Goal: Communication & Community: Answer question/provide support

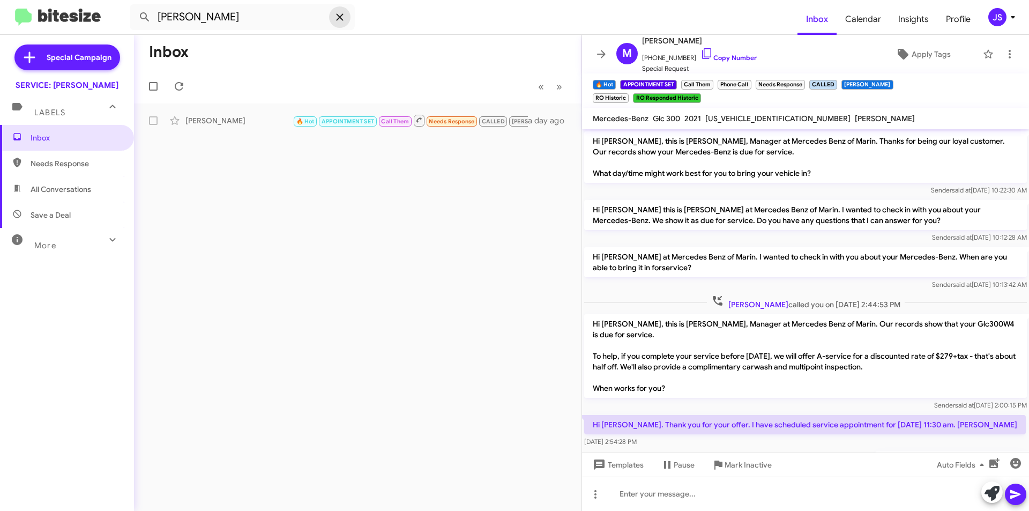
click at [339, 16] on icon at bounding box center [339, 16] width 7 height 7
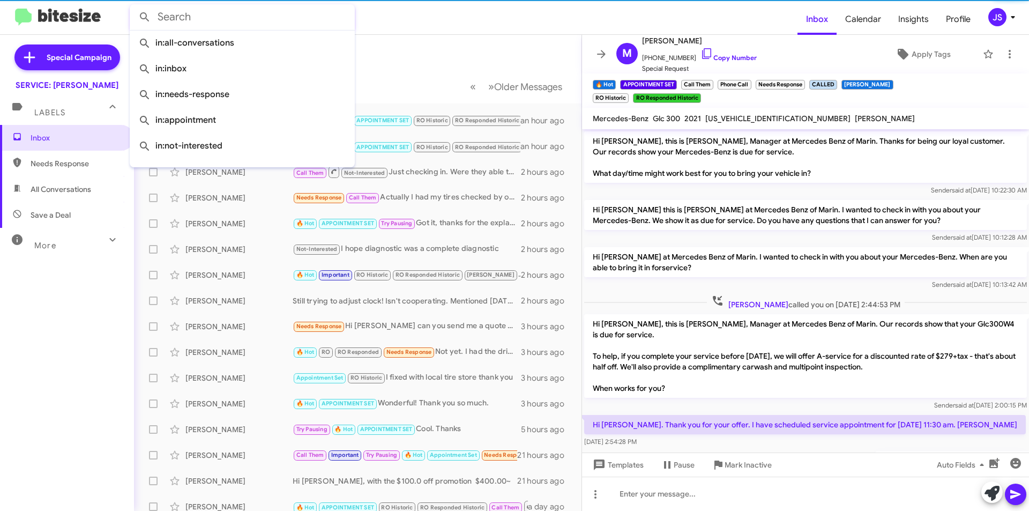
click at [439, 45] on mat-toolbar-row "Inbox" at bounding box center [357, 52] width 447 height 34
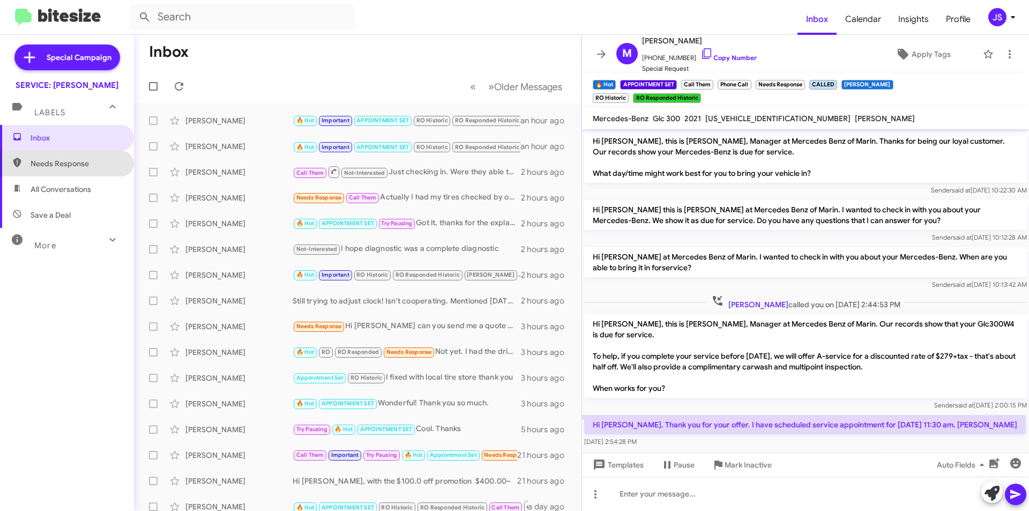
click at [73, 166] on span "Needs Response" at bounding box center [76, 163] width 91 height 11
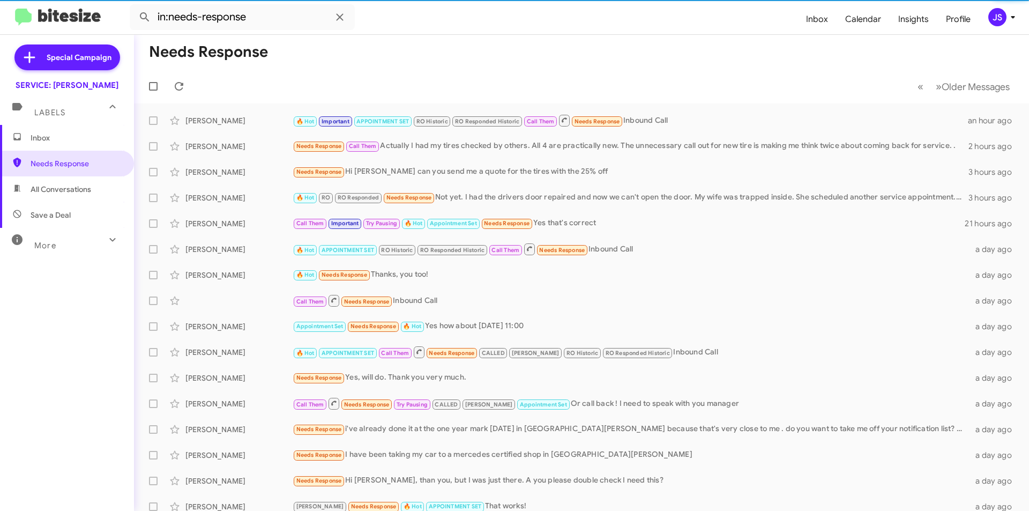
click at [109, 190] on span "All Conversations" at bounding box center [67, 189] width 134 height 26
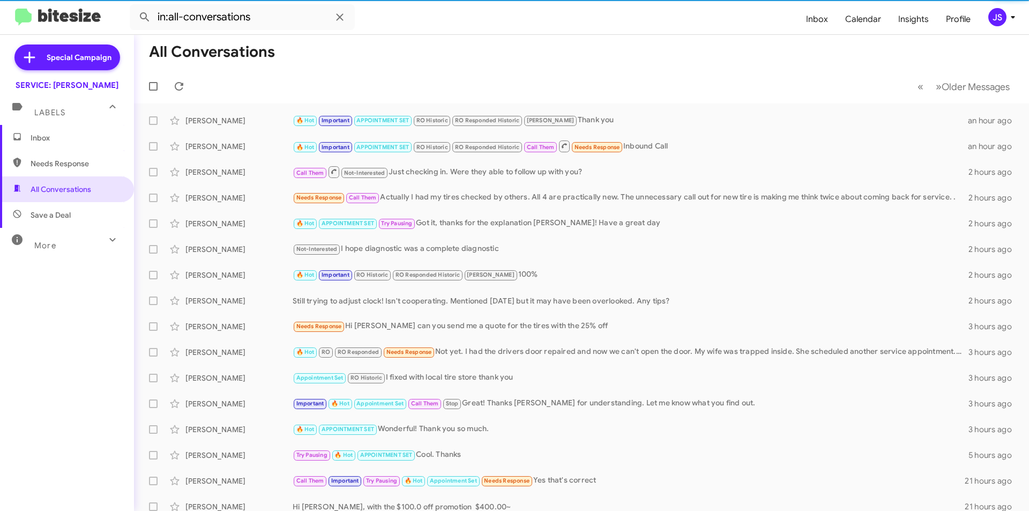
click at [102, 212] on span "Save a Deal" at bounding box center [67, 215] width 134 height 26
type input "in:not-interested"
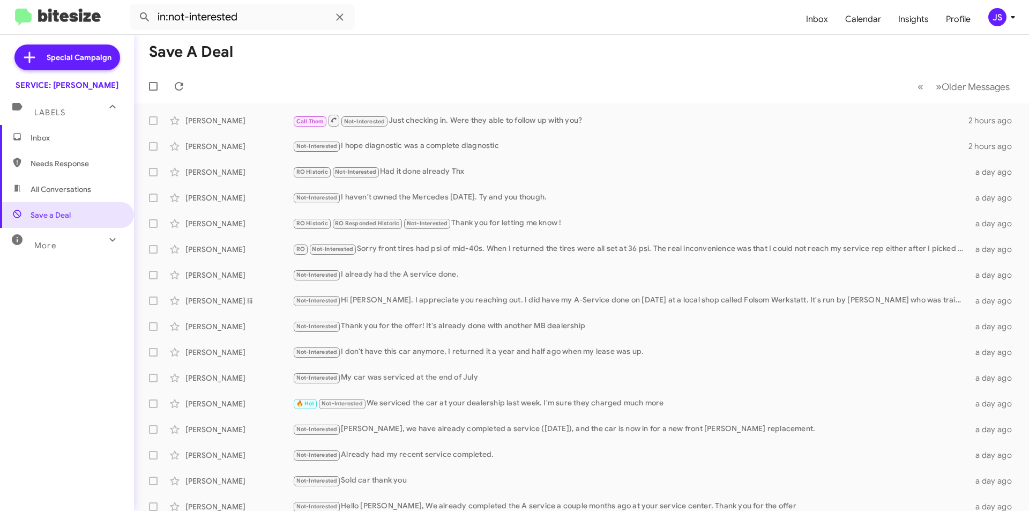
click at [722, 40] on mat-toolbar-row "Save a Deal" at bounding box center [581, 52] width 895 height 34
click at [86, 138] on span "Inbox (1)" at bounding box center [76, 137] width 91 height 11
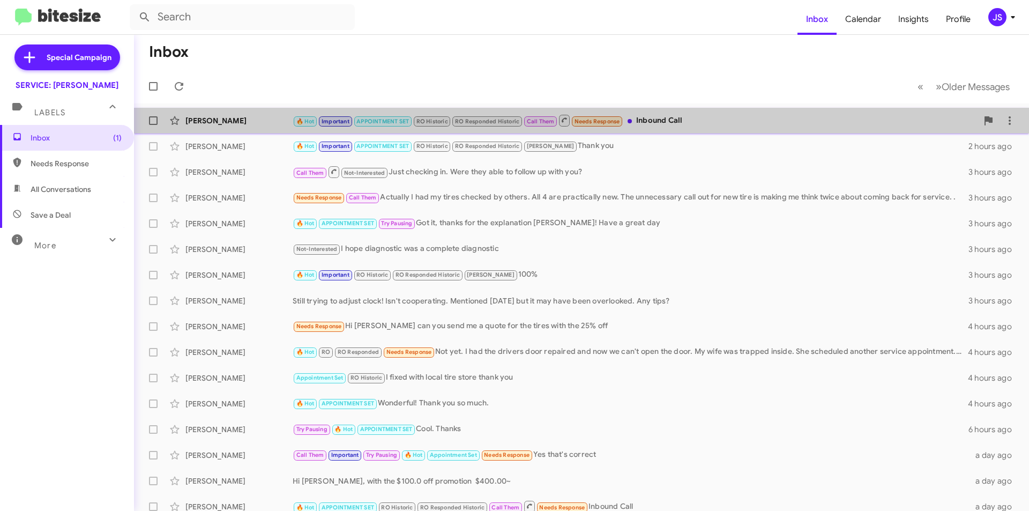
click at [623, 115] on span "🔥 Hot Important APPOINTMENT SET RO Historic RO Responded Historic Call Them Nee…" at bounding box center [458, 120] width 331 height 13
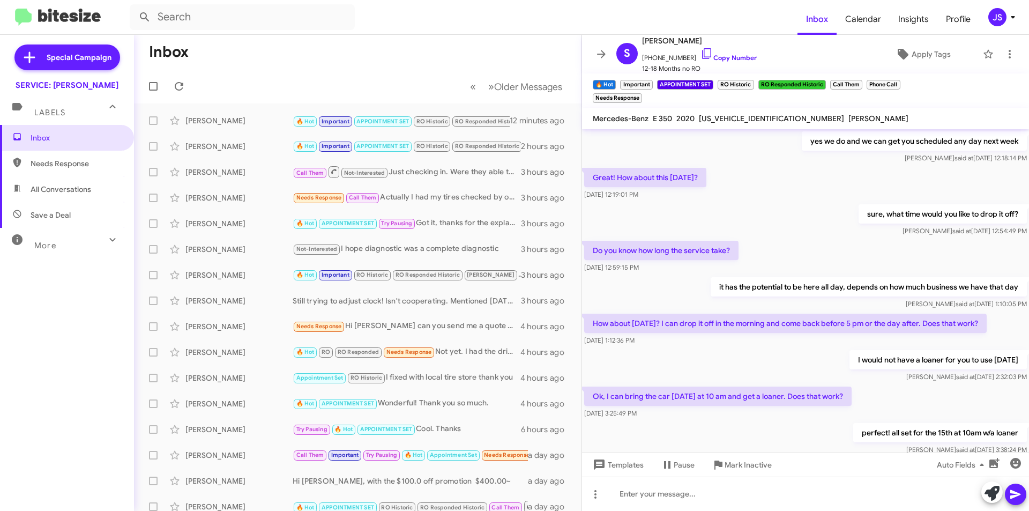
scroll to position [318, 0]
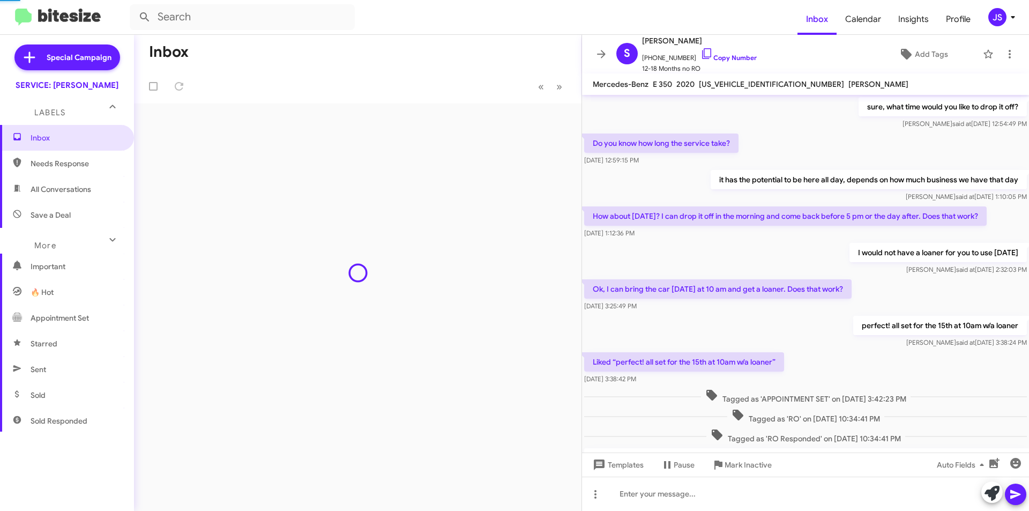
scroll to position [285, 0]
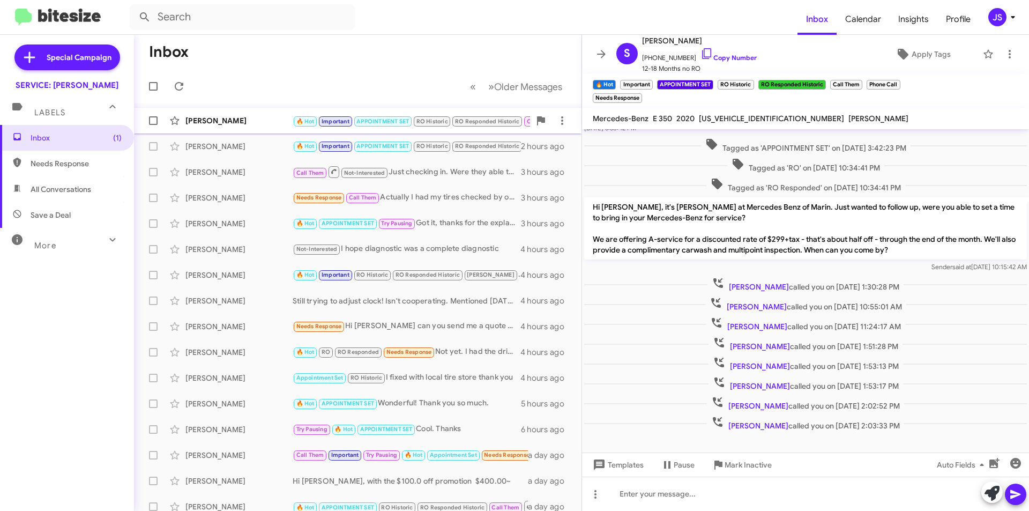
click at [256, 121] on div "[PERSON_NAME]" at bounding box center [238, 120] width 107 height 11
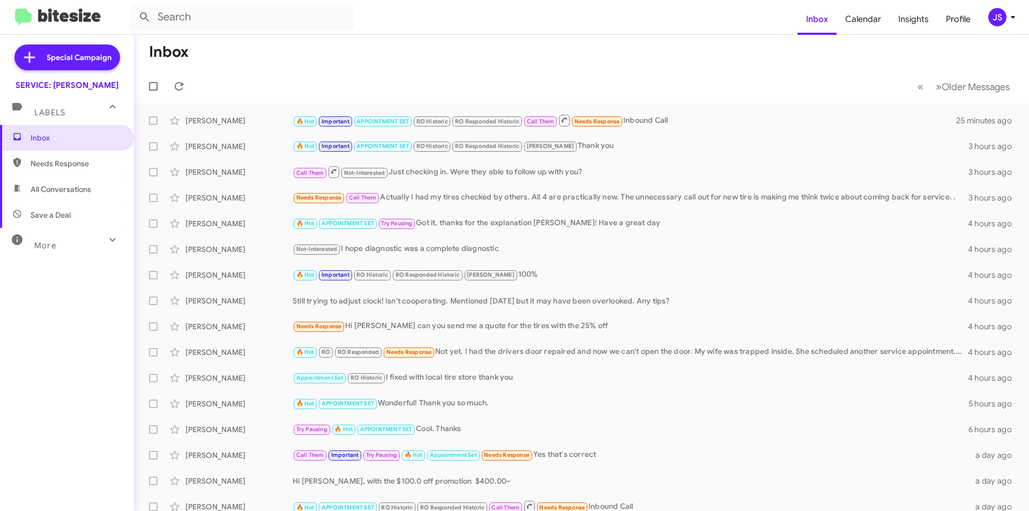
click at [61, 208] on span "Save a Deal" at bounding box center [67, 215] width 134 height 26
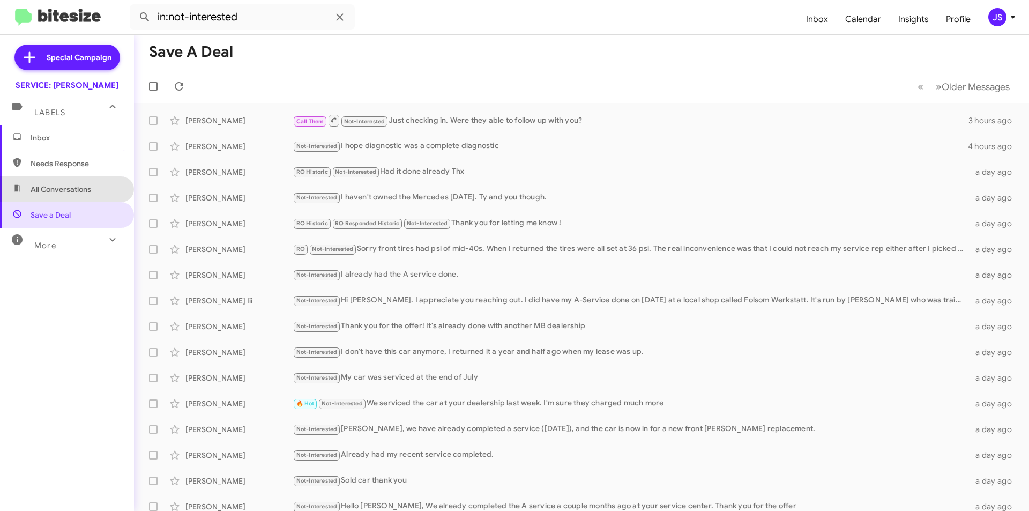
click at [72, 193] on span "All Conversations" at bounding box center [61, 189] width 61 height 11
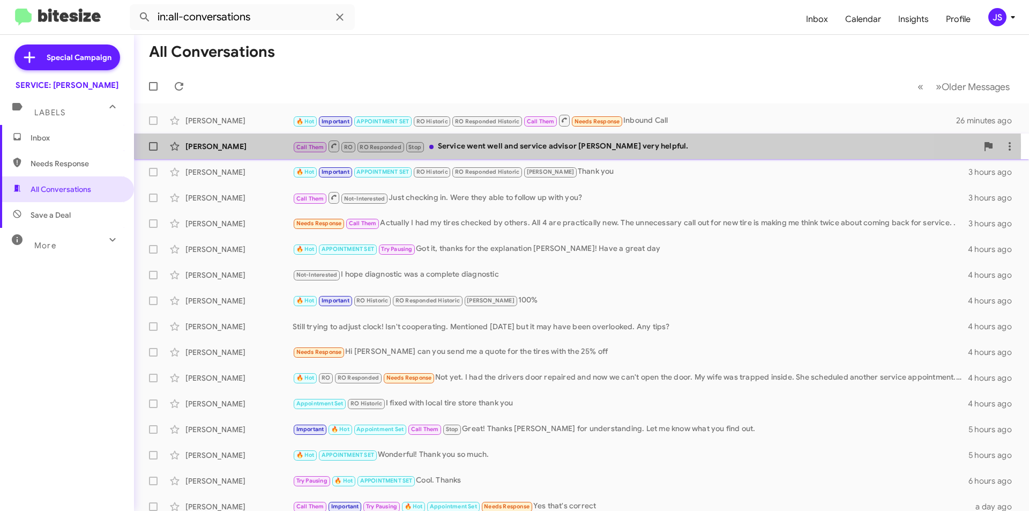
click at [228, 146] on div "[PERSON_NAME]" at bounding box center [238, 146] width 107 height 11
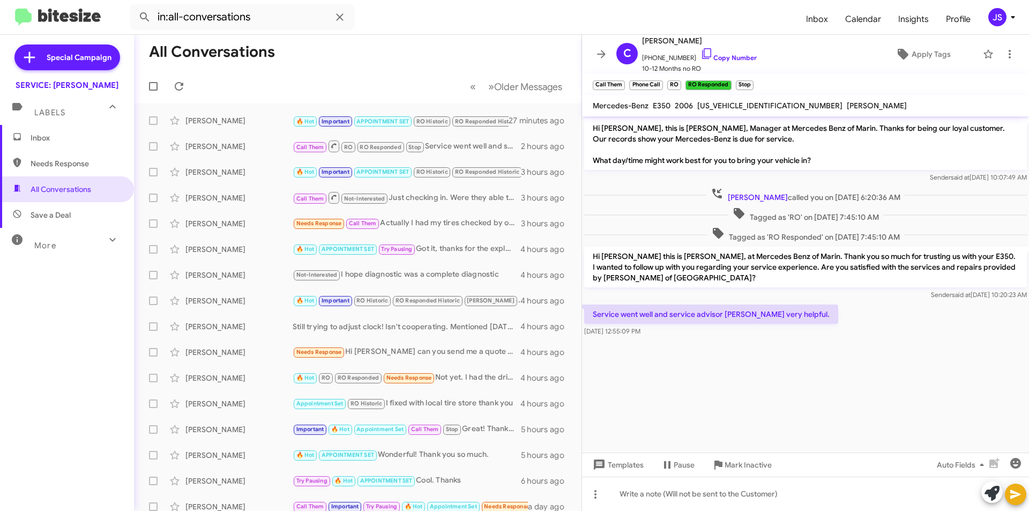
click at [112, 217] on span "Save a Deal" at bounding box center [67, 215] width 134 height 26
type input "in:not-interested"
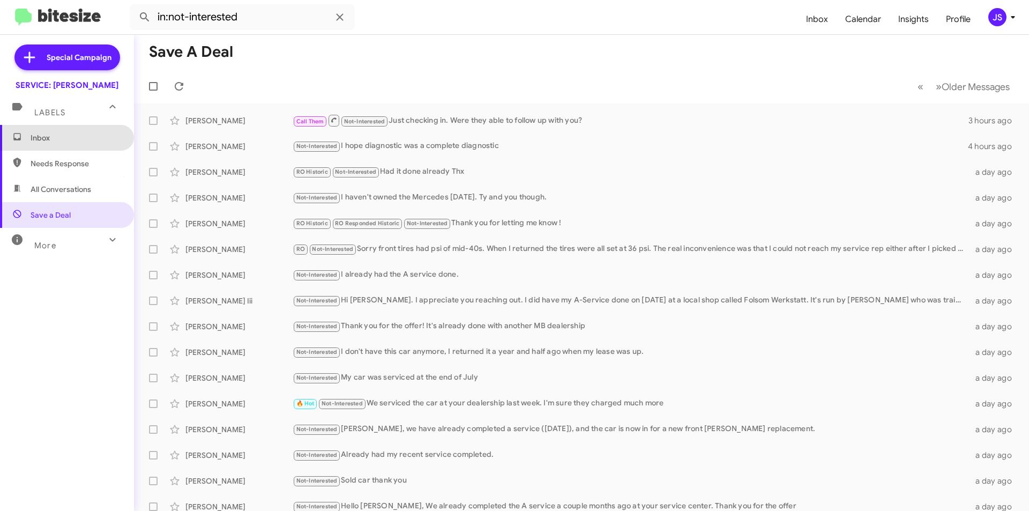
click at [78, 130] on span "Inbox" at bounding box center [67, 138] width 134 height 26
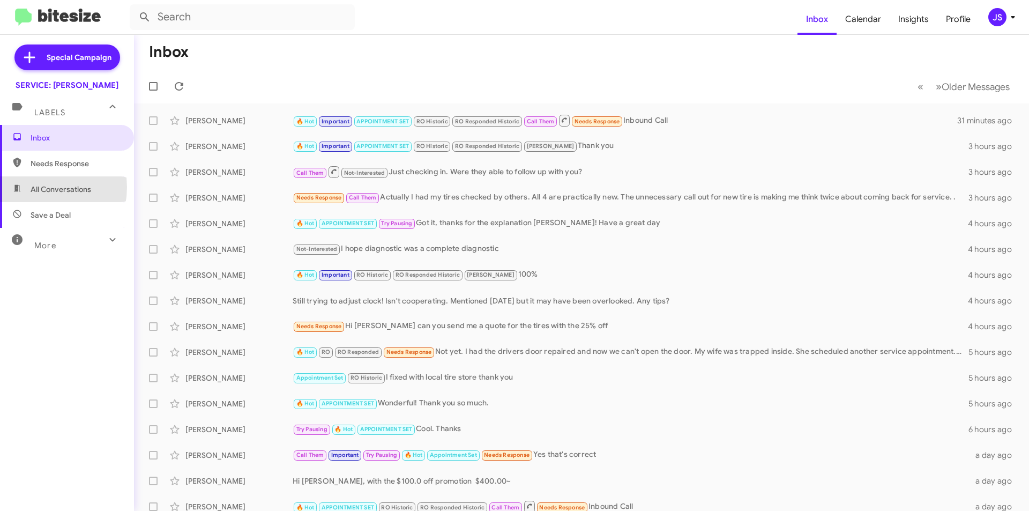
click at [35, 187] on span "All Conversations" at bounding box center [61, 189] width 61 height 11
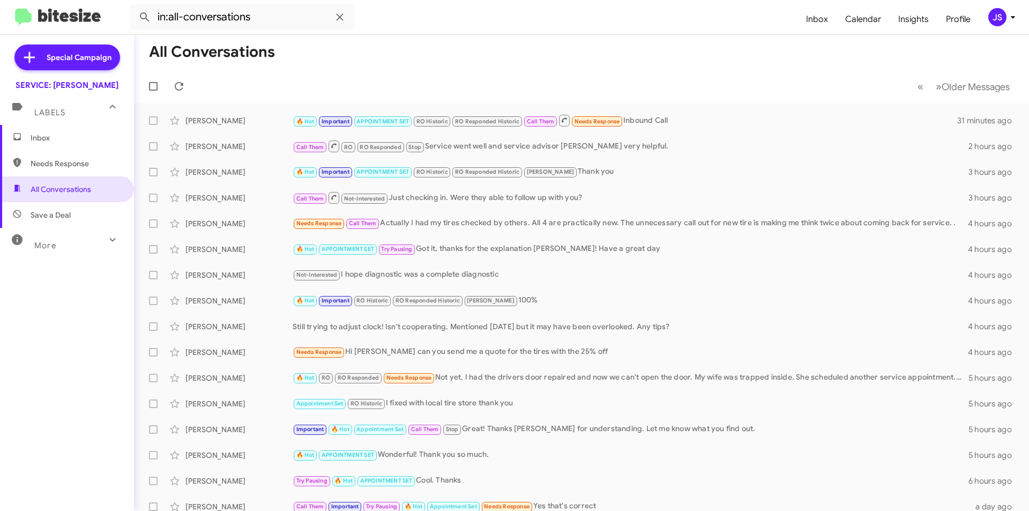
click at [38, 217] on span "Save a Deal" at bounding box center [51, 215] width 40 height 11
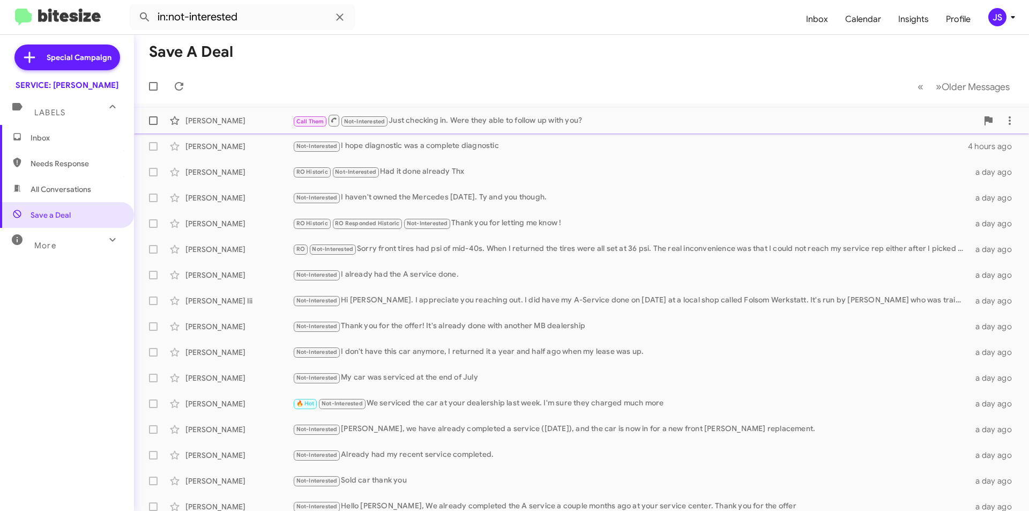
click at [460, 125] on div "Call Them Not-Interested Just checking in. Were they able to follow up with you?" at bounding box center [635, 120] width 685 height 13
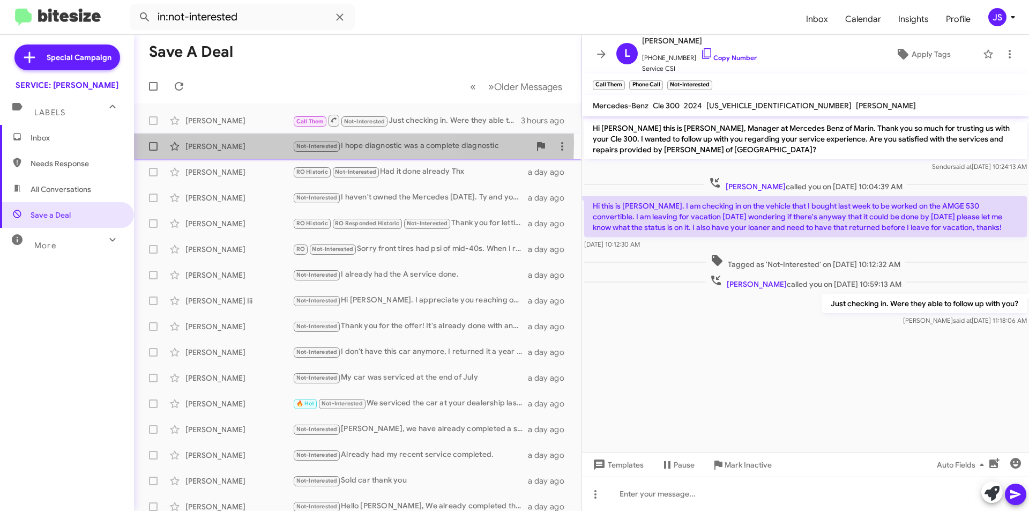
click at [243, 143] on div "[PERSON_NAME]" at bounding box center [238, 146] width 107 height 11
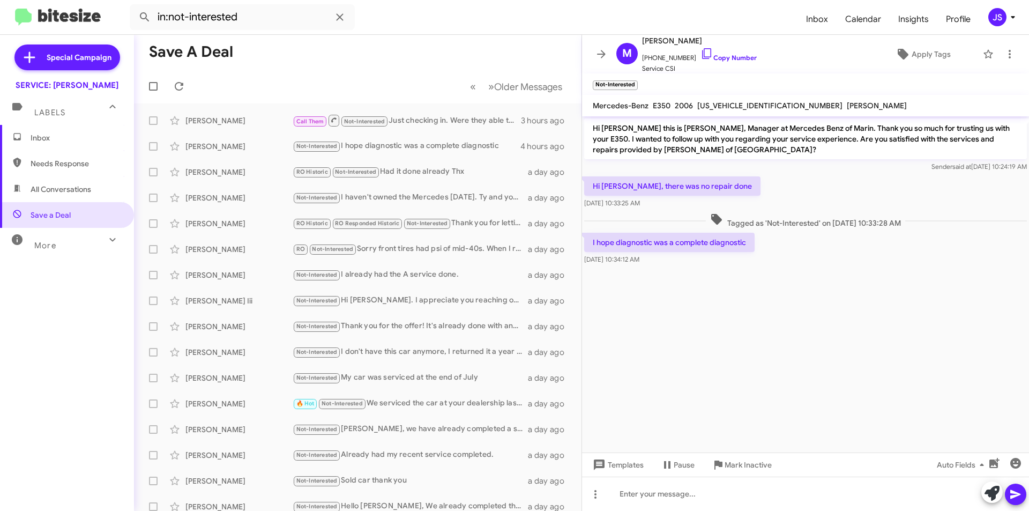
click at [85, 182] on span "All Conversations" at bounding box center [67, 189] width 134 height 26
type input "in:all-conversations"
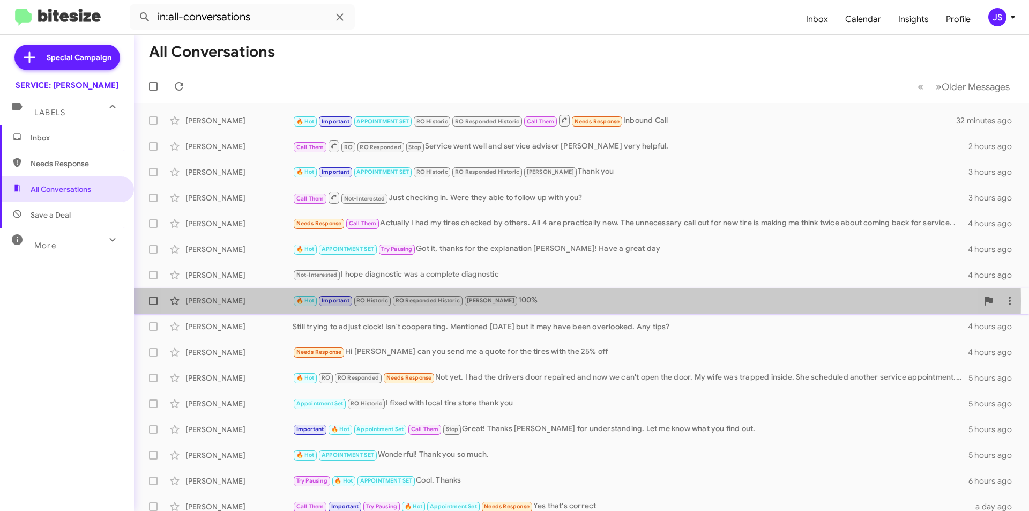
click at [522, 301] on div "🔥 Hot Important RO Historic RO Responded Historic RAUL 100%" at bounding box center [635, 300] width 685 height 12
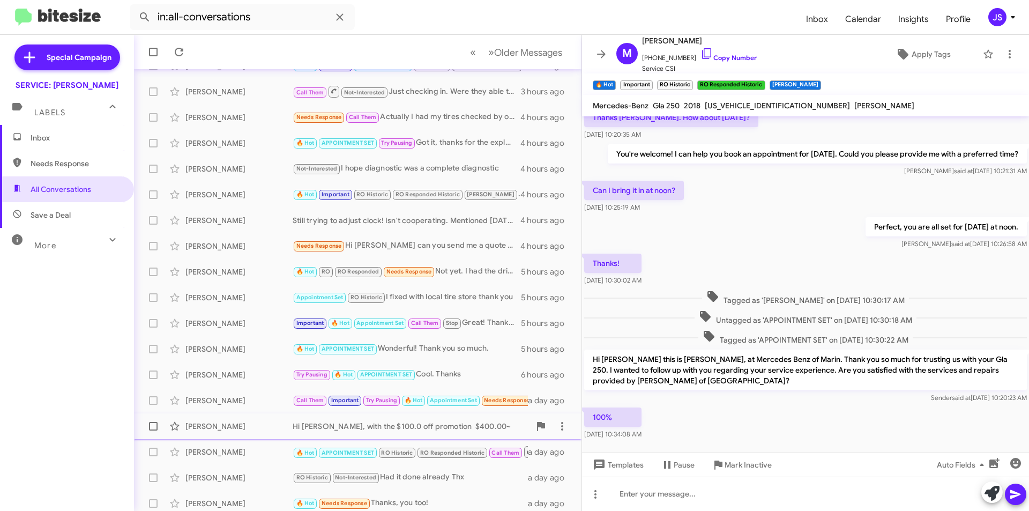
scroll to position [107, 0]
click at [282, 341] on div "Jennifer Montero 🔥 Hot APPOINTMENT SET Wonderful! Thank you so much. 5 hours ago" at bounding box center [358, 347] width 430 height 21
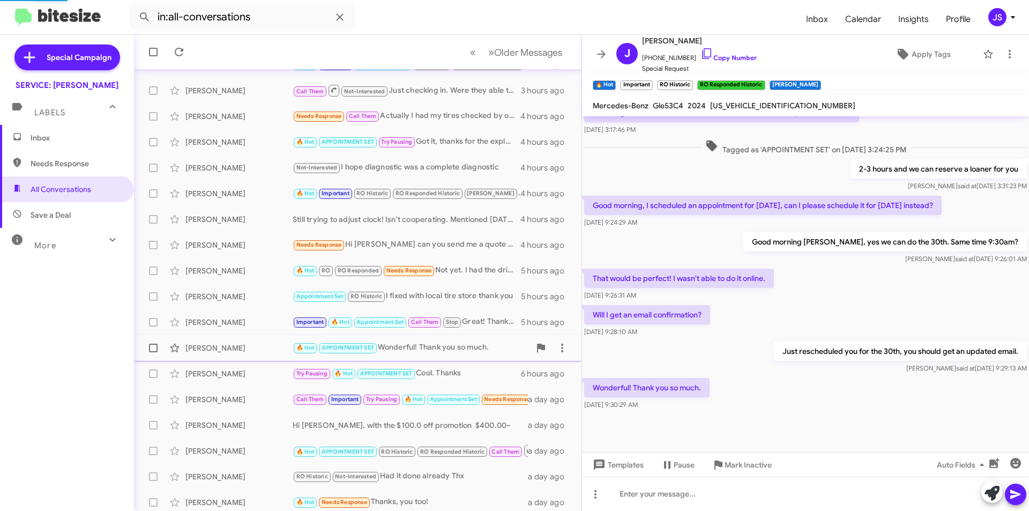
scroll to position [309, 0]
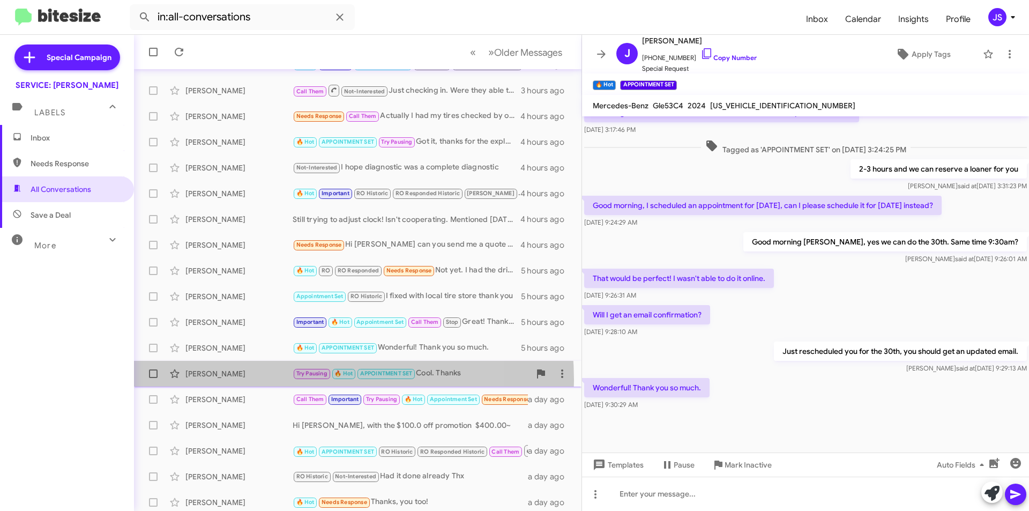
click at [266, 380] on div "Peter Lu Try Pausing 🔥 Hot APPOINTMENT SET Cool. Thanks 6 hours ago" at bounding box center [358, 373] width 430 height 21
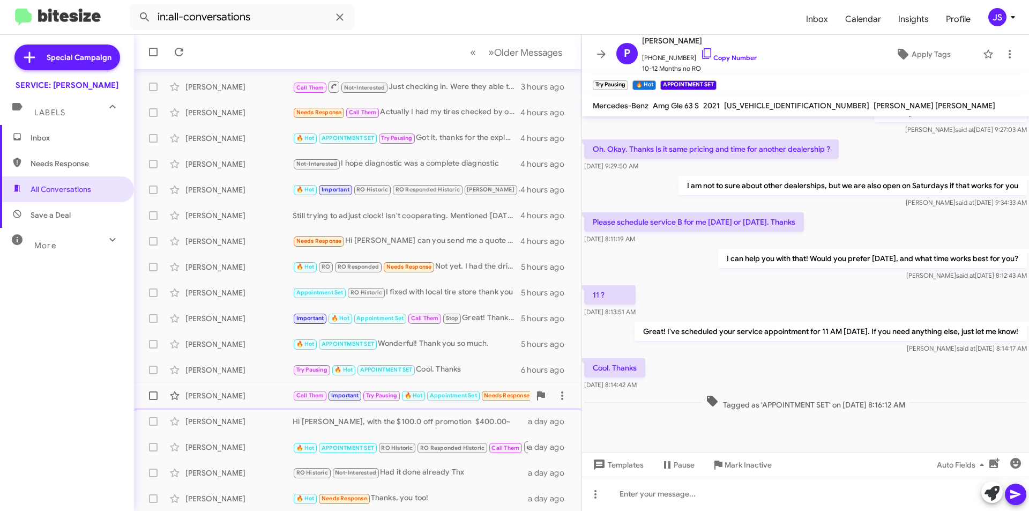
scroll to position [111, 0]
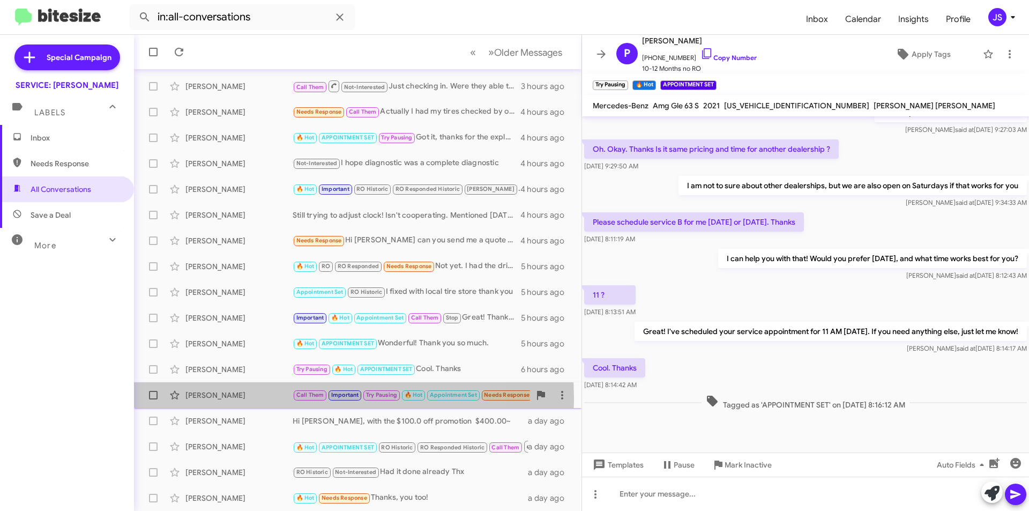
click at [267, 399] on div "[PERSON_NAME]" at bounding box center [238, 395] width 107 height 11
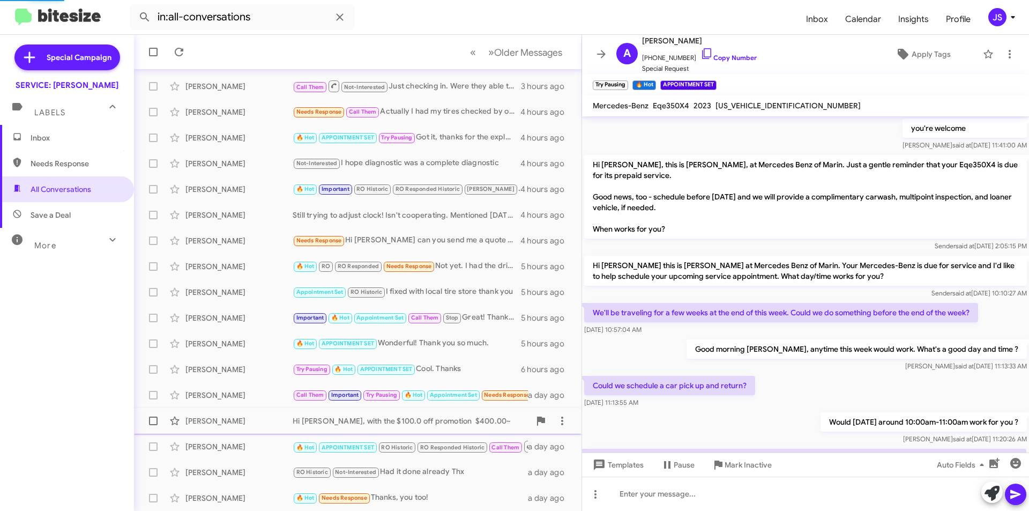
scroll to position [54, 0]
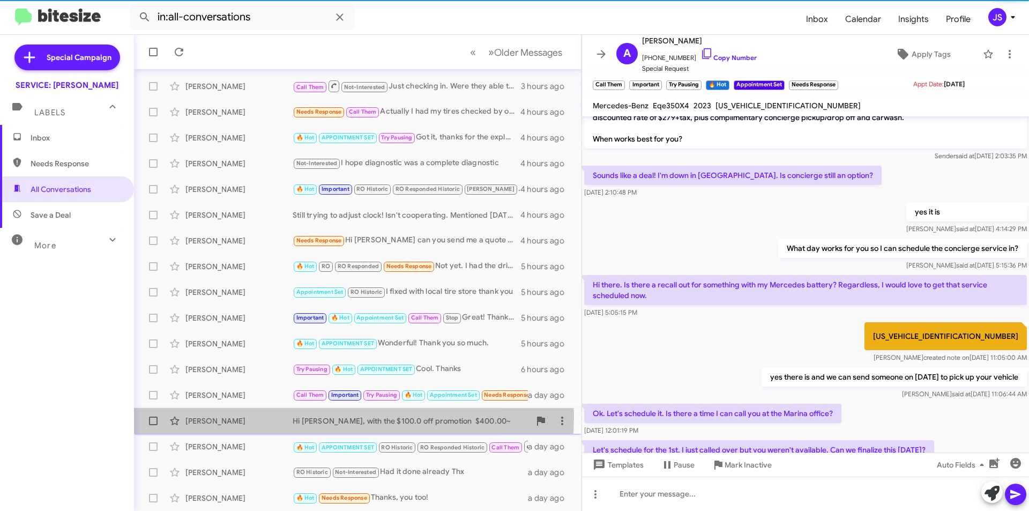
click at [264, 415] on div "[PERSON_NAME]" at bounding box center [238, 420] width 107 height 11
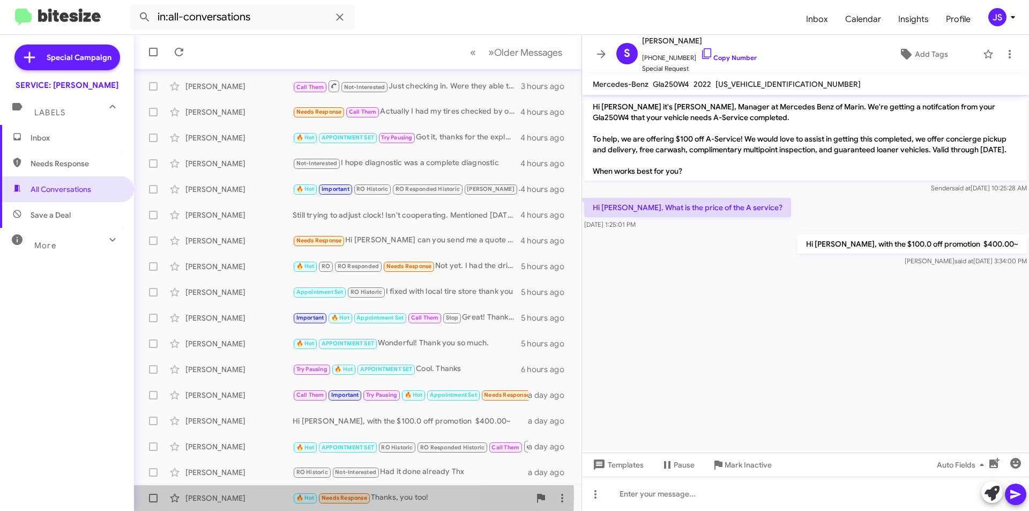
click at [255, 496] on div "[PERSON_NAME]" at bounding box center [238, 497] width 107 height 11
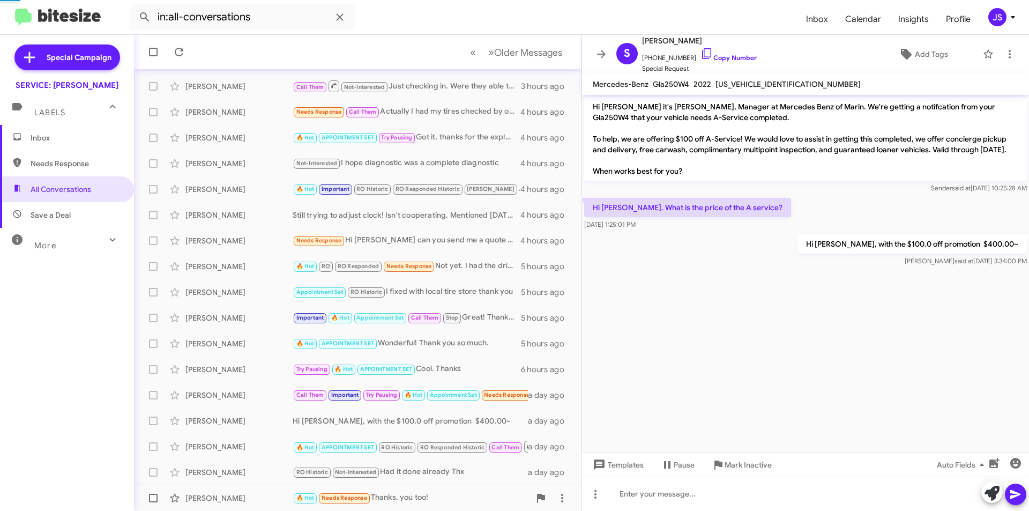
scroll to position [187, 0]
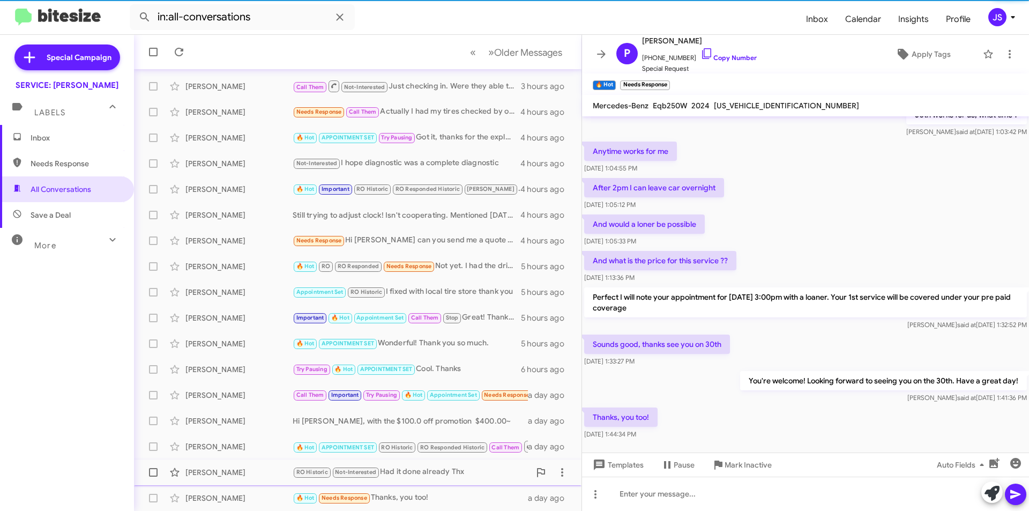
click at [258, 470] on div "[PERSON_NAME]" at bounding box center [238, 472] width 107 height 11
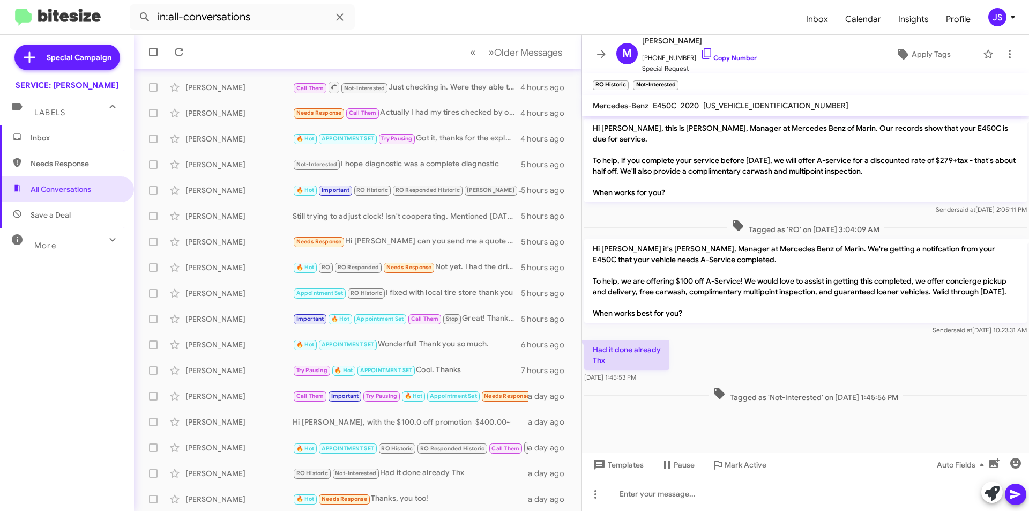
scroll to position [111, 0]
